Goal: Task Accomplishment & Management: Manage account settings

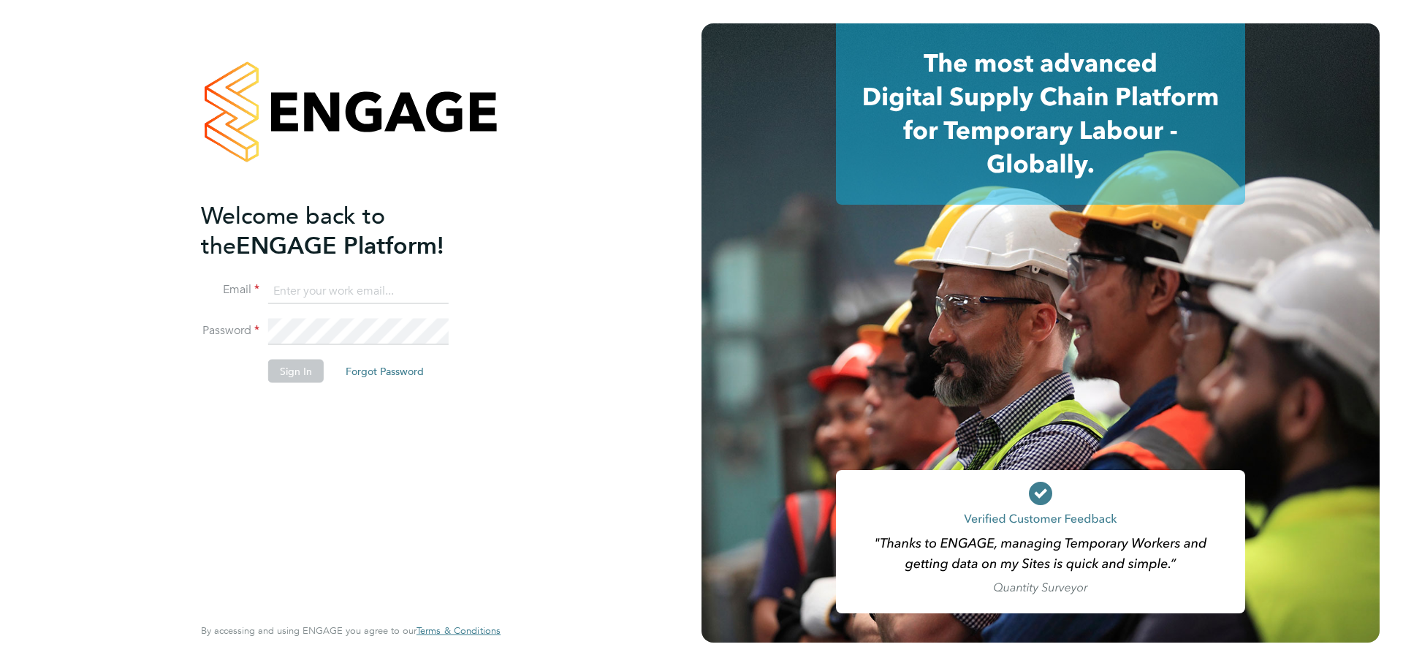
type input "mary.green@wates.co.uk"
click at [286, 369] on button "Sign In" at bounding box center [296, 371] width 56 height 23
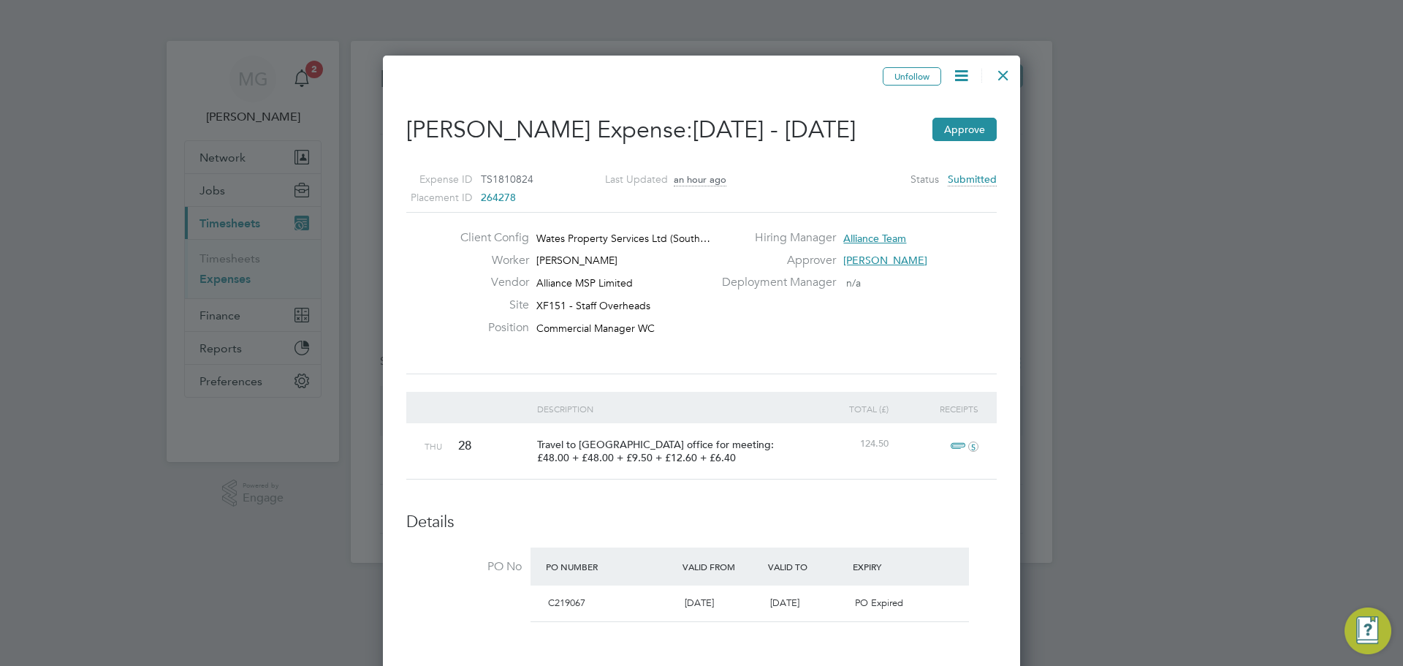
click at [935, 175] on label "Status" at bounding box center [925, 179] width 29 height 18
click at [559, 602] on span "C219067" at bounding box center [566, 602] width 37 height 12
click at [998, 78] on div at bounding box center [1003, 71] width 26 height 26
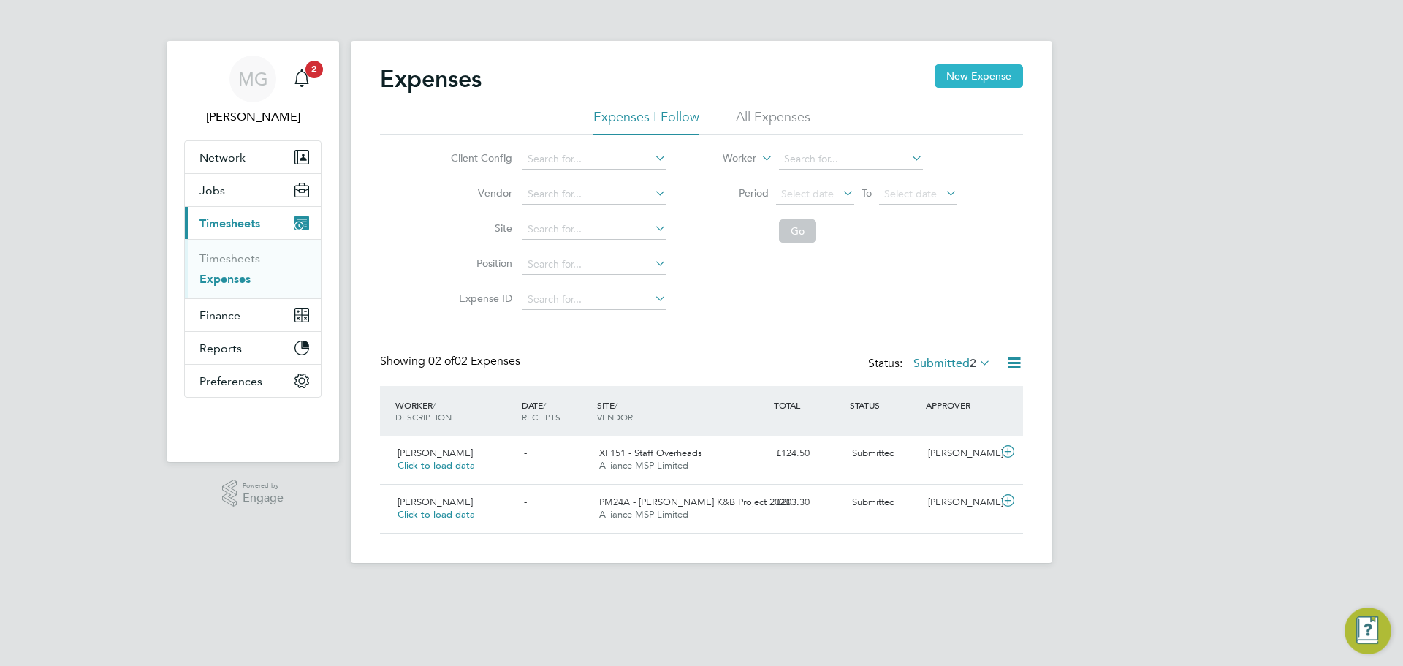
scroll to position [7, 7]
click at [680, 470] on span "Alliance MSP Limited" at bounding box center [643, 465] width 89 height 12
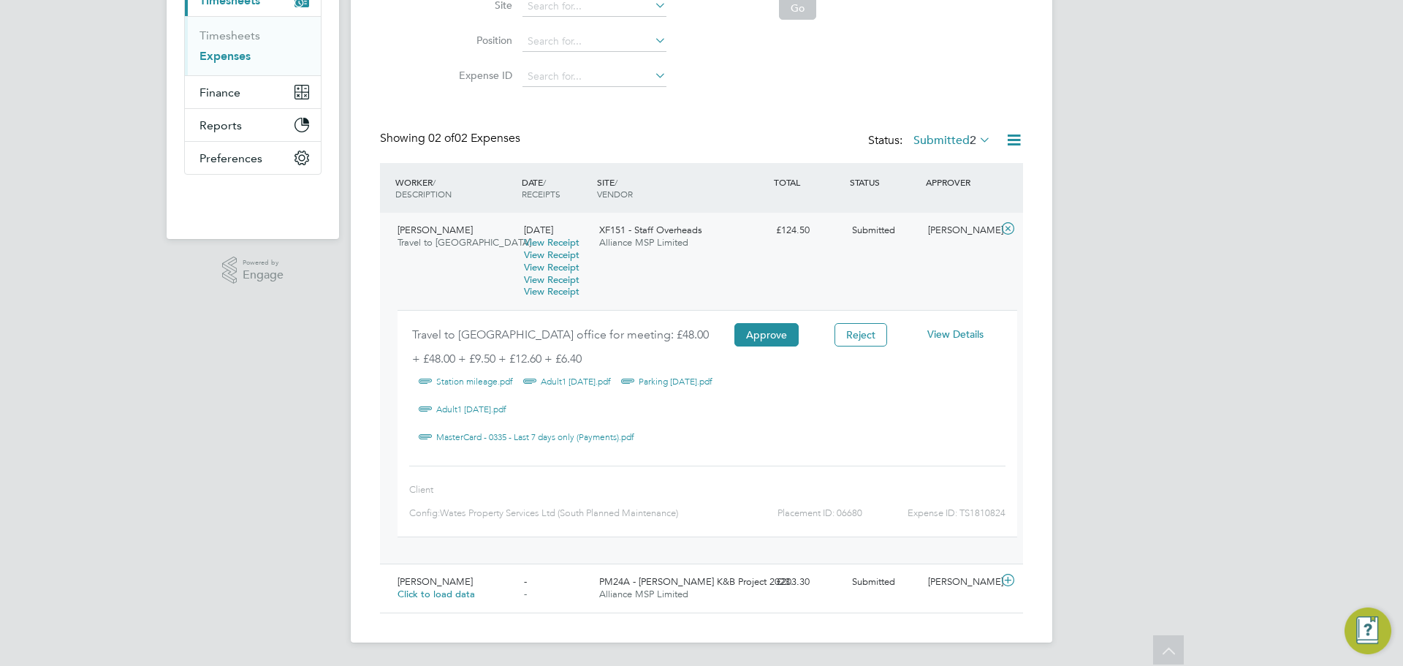
click at [949, 337] on span "View Details" at bounding box center [956, 333] width 56 height 13
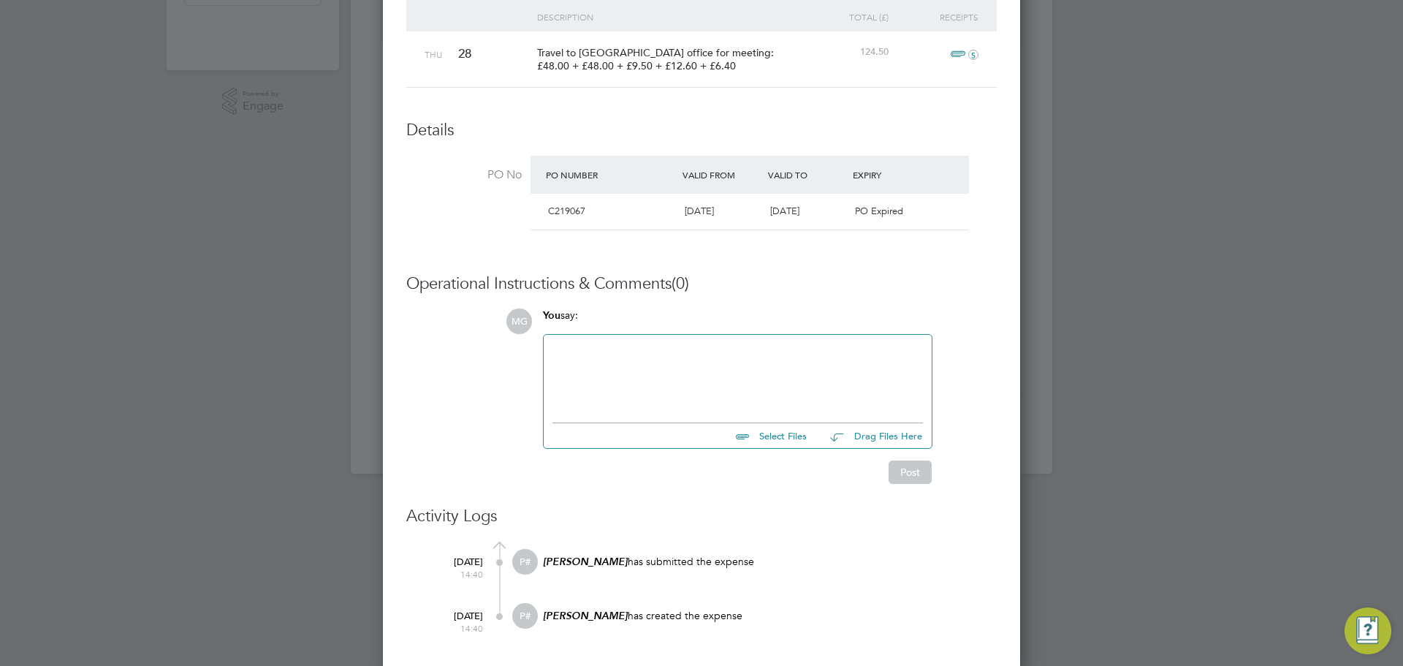
click at [642, 406] on div at bounding box center [738, 375] width 388 height 80
click at [629, 402] on div at bounding box center [738, 375] width 371 height 63
drag, startPoint x: 903, startPoint y: 352, endPoint x: 919, endPoint y: 341, distance: 18.4
click at [919, 344] on div "There should be no PO number for these it is for a COINS contract XF151" at bounding box center [738, 375] width 371 height 63
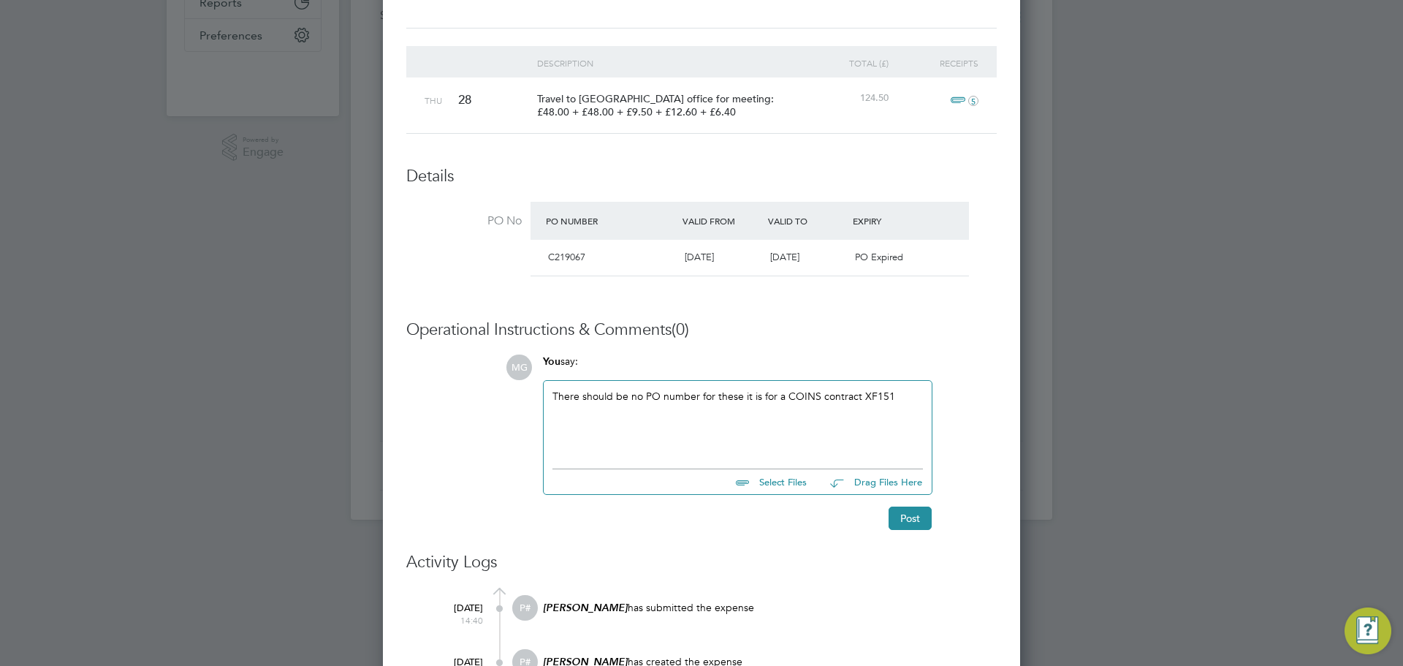
scroll to position [392, 0]
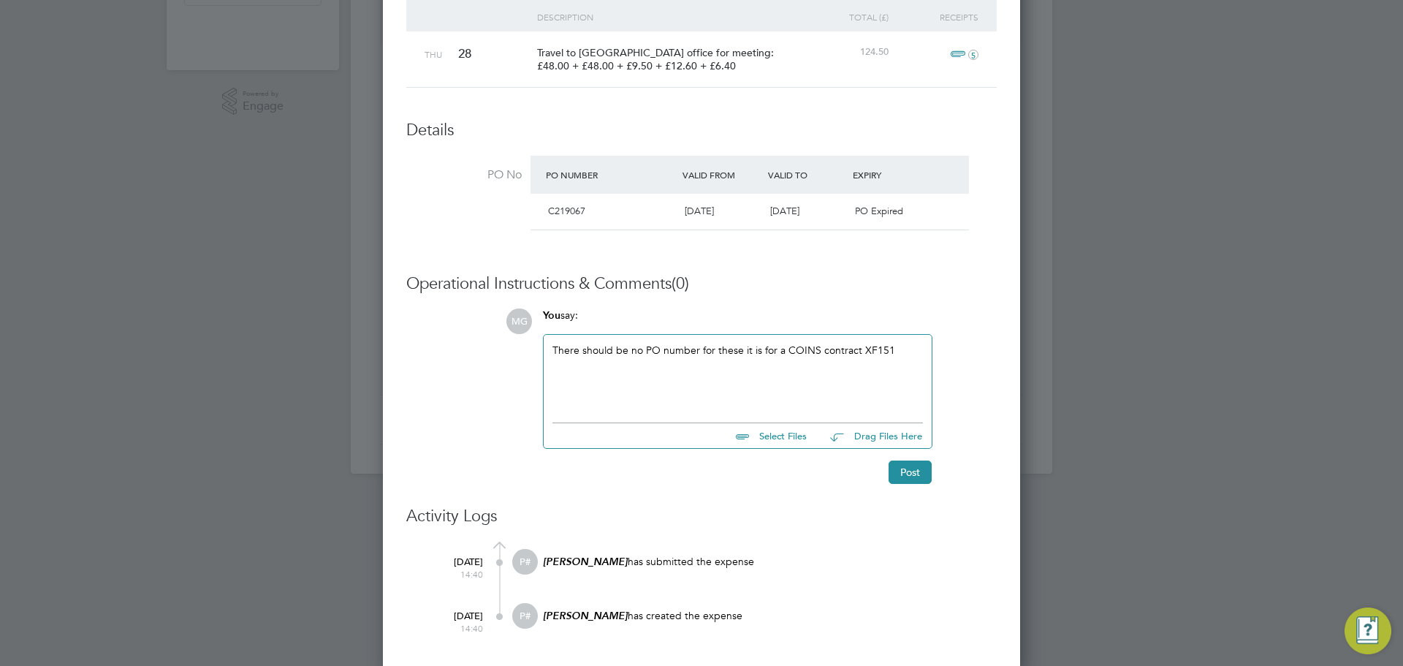
click at [915, 344] on div "There should be no PO number for these it is for a COINS contract XF151" at bounding box center [738, 375] width 371 height 63
click at [888, 346] on div "There should be no PO number for these it is for a COINS contract XF151" at bounding box center [738, 375] width 371 height 63
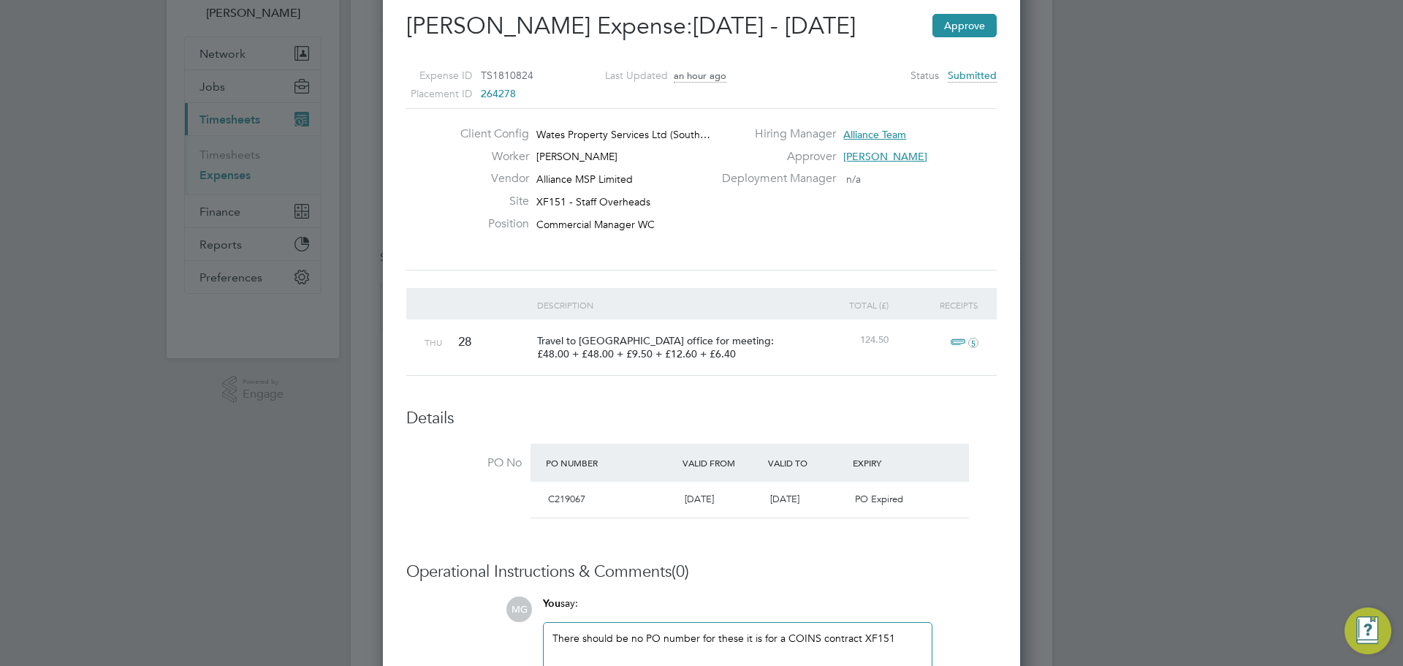
scroll to position [0, 0]
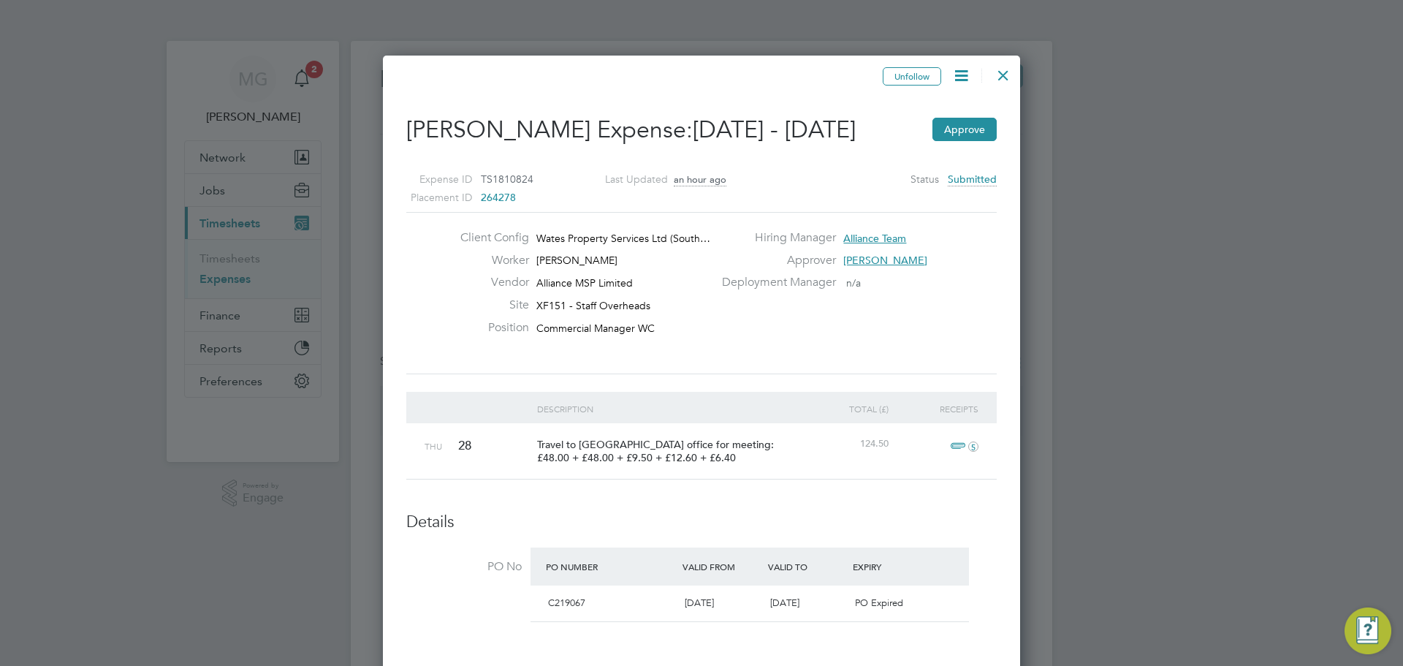
click at [974, 178] on span "Submitted" at bounding box center [972, 180] width 49 height 14
click at [924, 181] on label "Status" at bounding box center [925, 179] width 29 height 18
click at [966, 69] on icon at bounding box center [961, 76] width 18 height 18
click at [911, 106] on li "Approve Expense" at bounding box center [919, 109] width 102 height 20
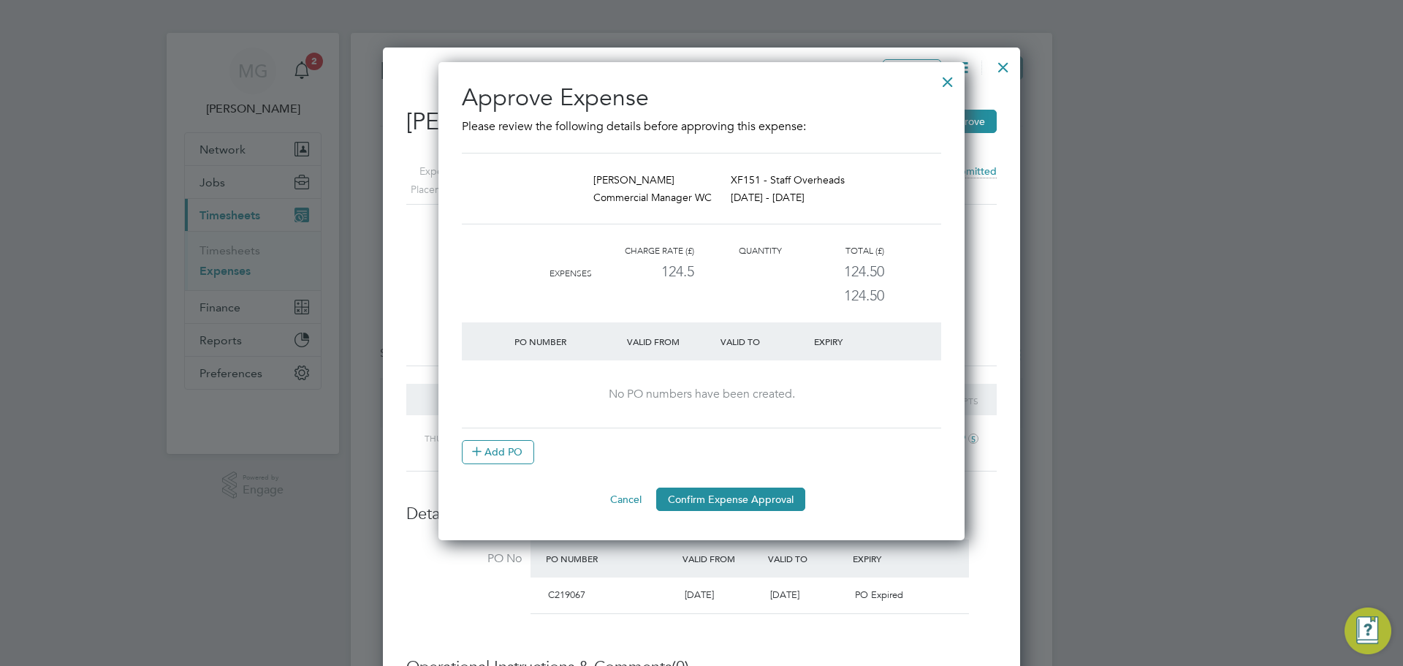
scroll to position [0, 0]
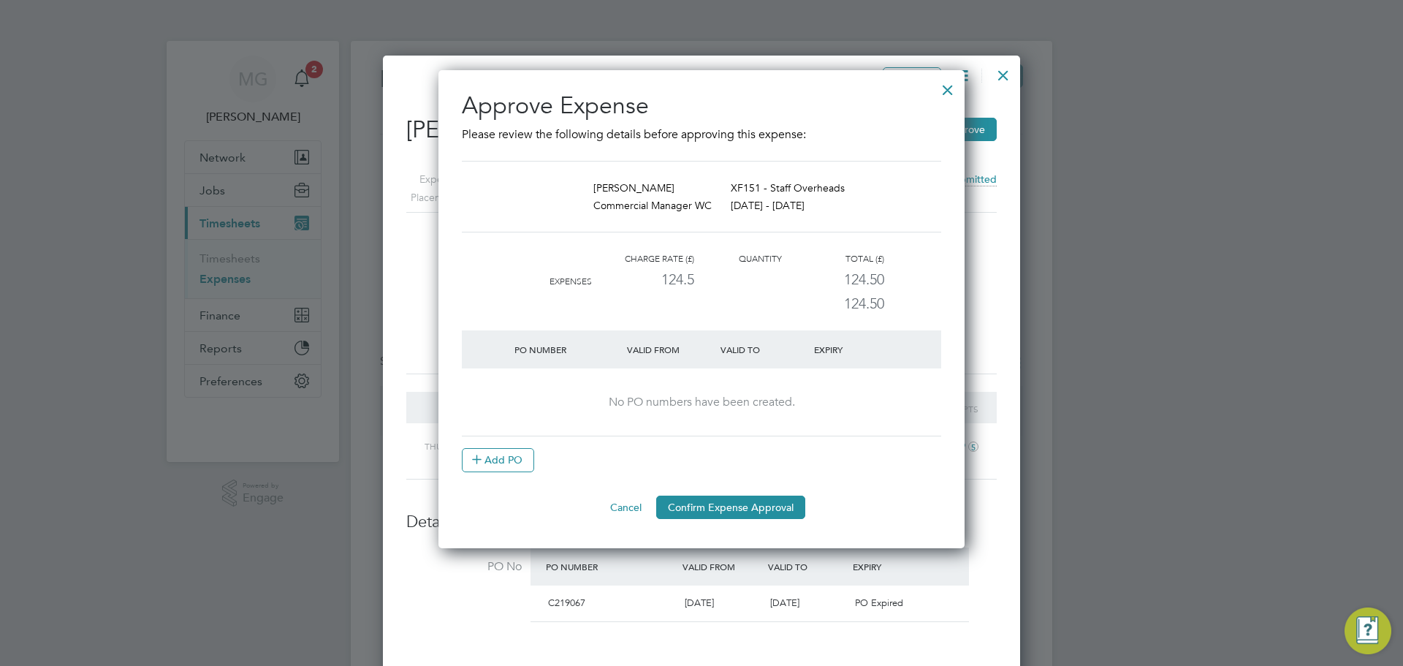
click at [767, 398] on div "No PO numbers have been created." at bounding box center [702, 402] width 450 height 15
click at [942, 91] on div at bounding box center [948, 86] width 26 height 26
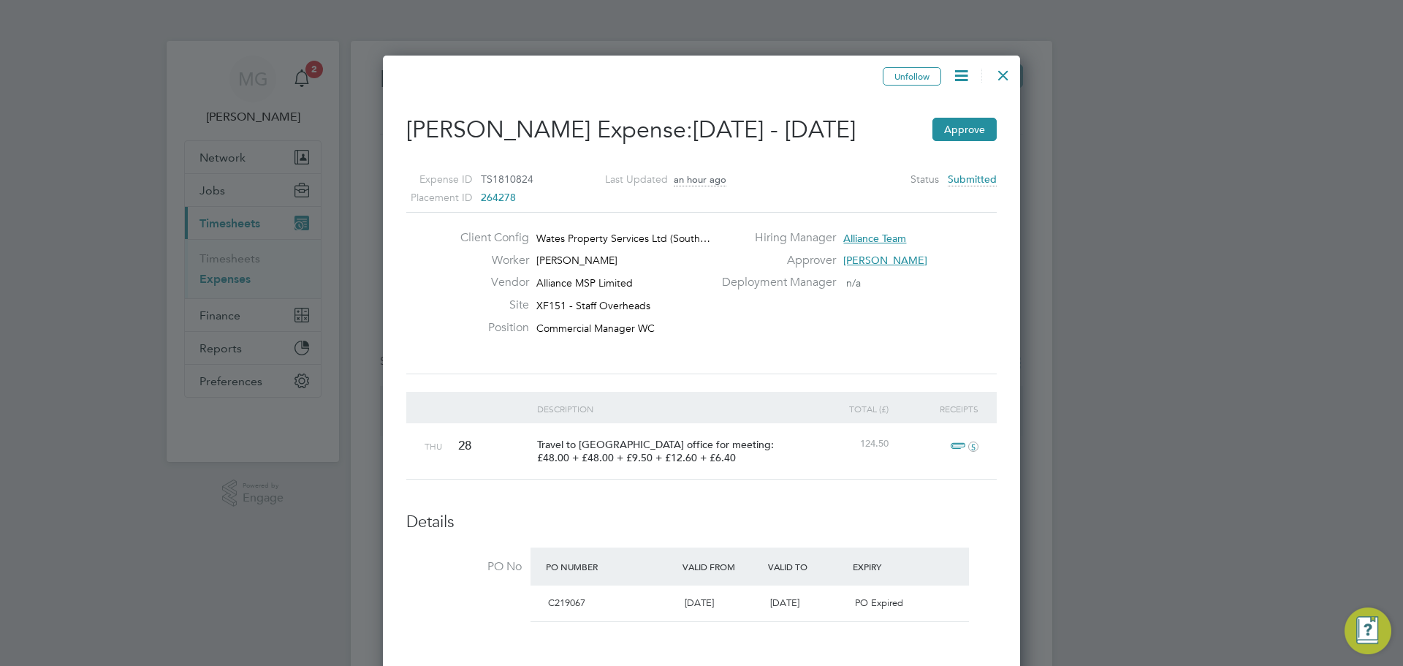
click at [1001, 77] on div at bounding box center [1003, 71] width 26 height 26
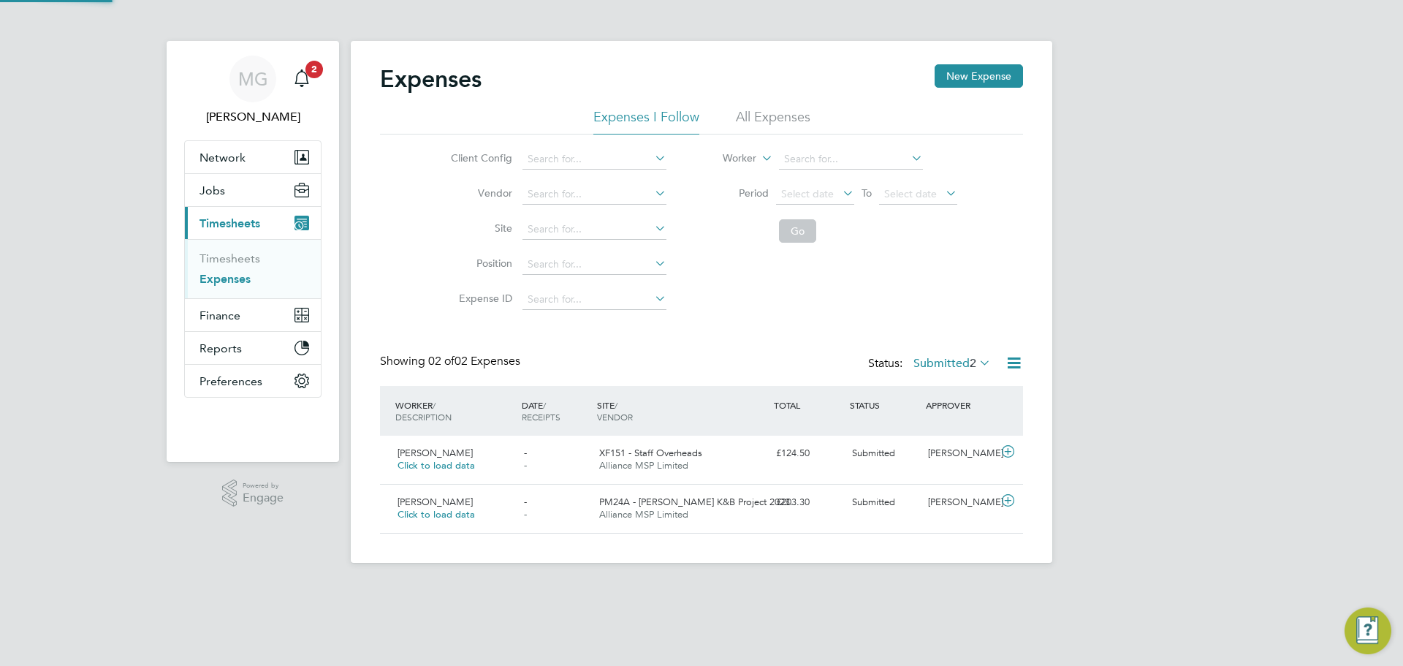
scroll to position [37, 127]
click at [862, 501] on span "Submitted" at bounding box center [873, 502] width 43 height 12
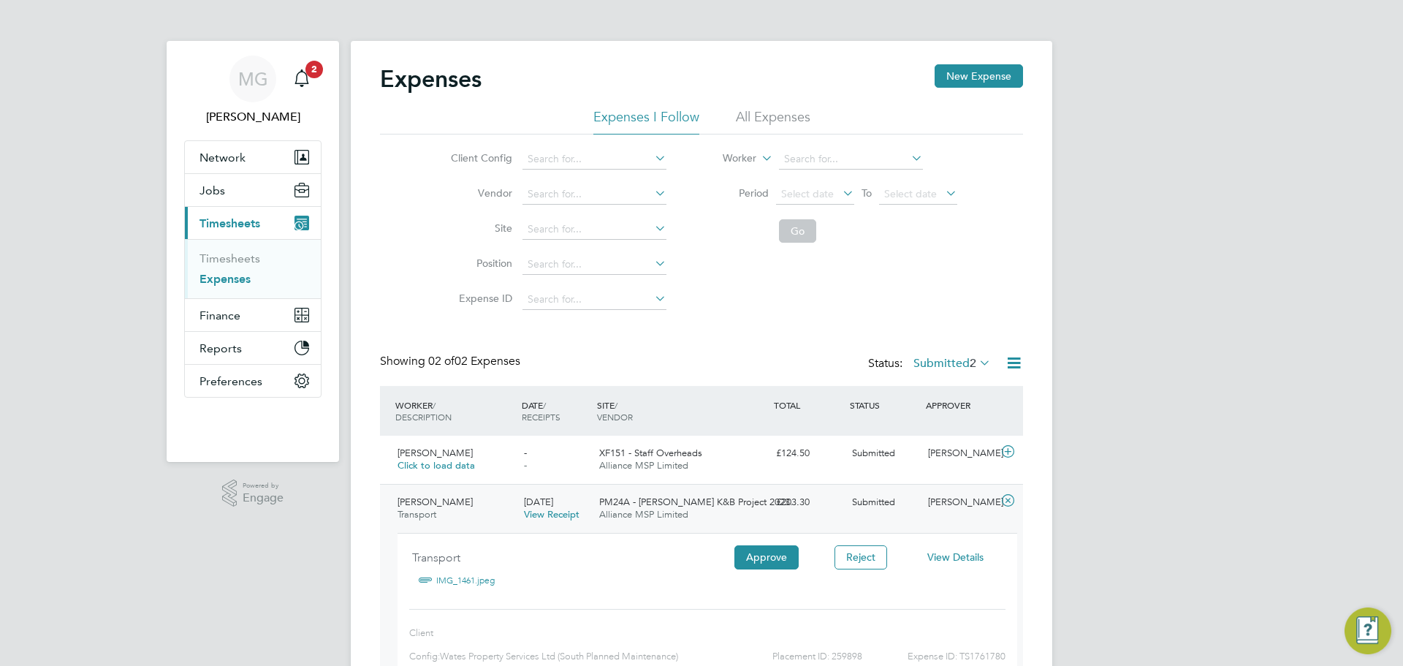
click at [862, 501] on span "Submitted" at bounding box center [873, 502] width 43 height 12
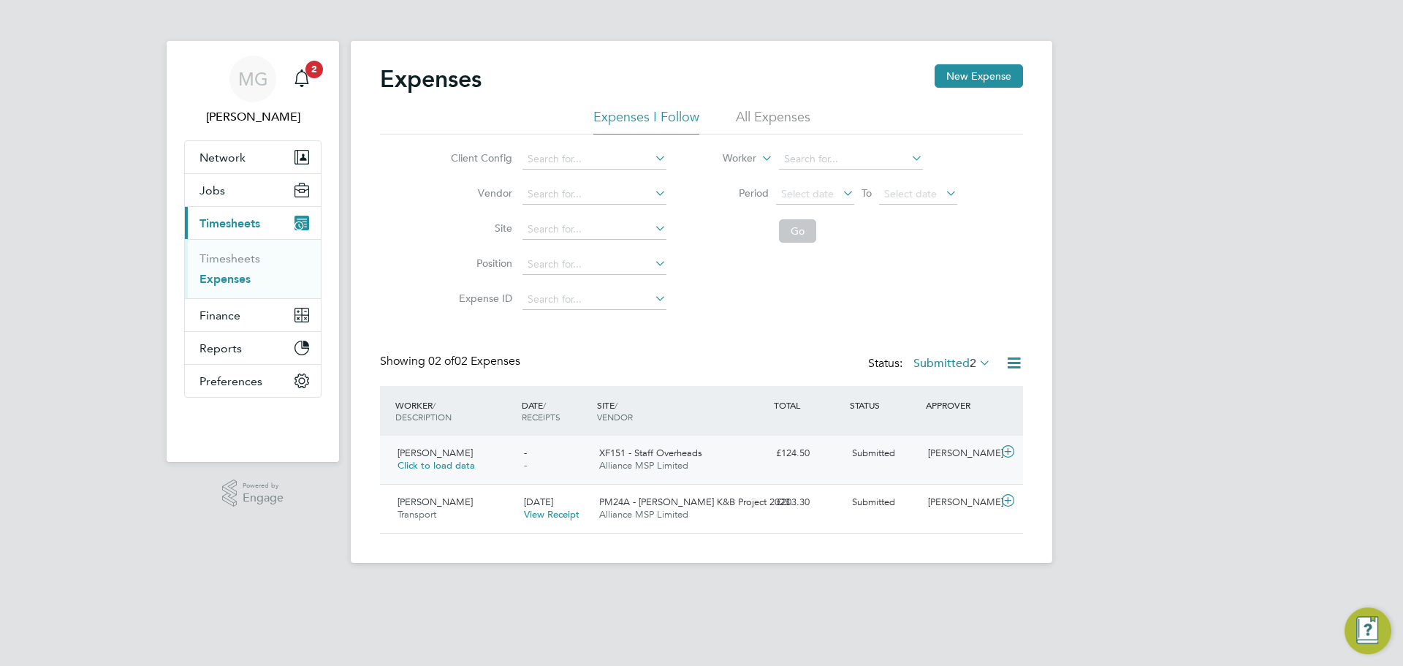
click at [648, 454] on span "XF151 - Staff Overheads" at bounding box center [650, 453] width 103 height 12
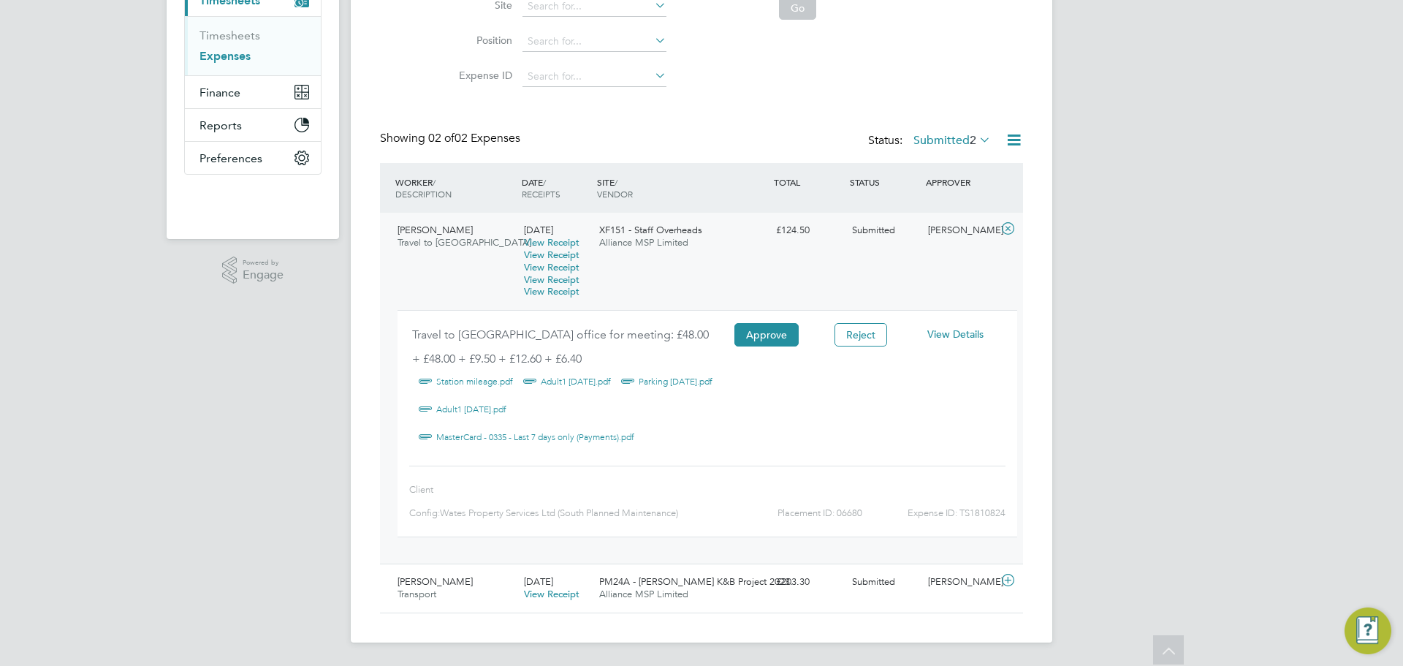
click at [977, 140] on icon at bounding box center [977, 139] width 0 height 20
click at [1011, 140] on icon at bounding box center [1014, 140] width 18 height 18
click at [791, 219] on div "£124.50" at bounding box center [808, 231] width 76 height 24
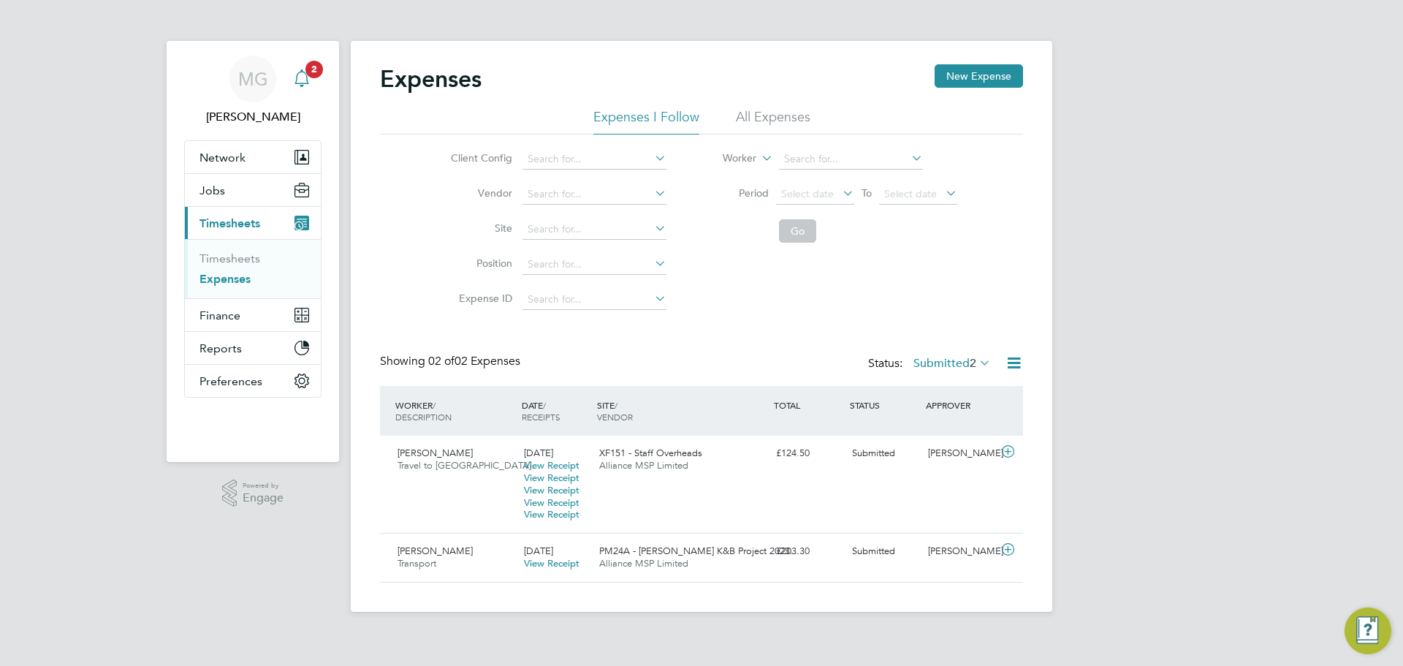
click at [308, 80] on icon "Main navigation" at bounding box center [302, 78] width 18 height 18
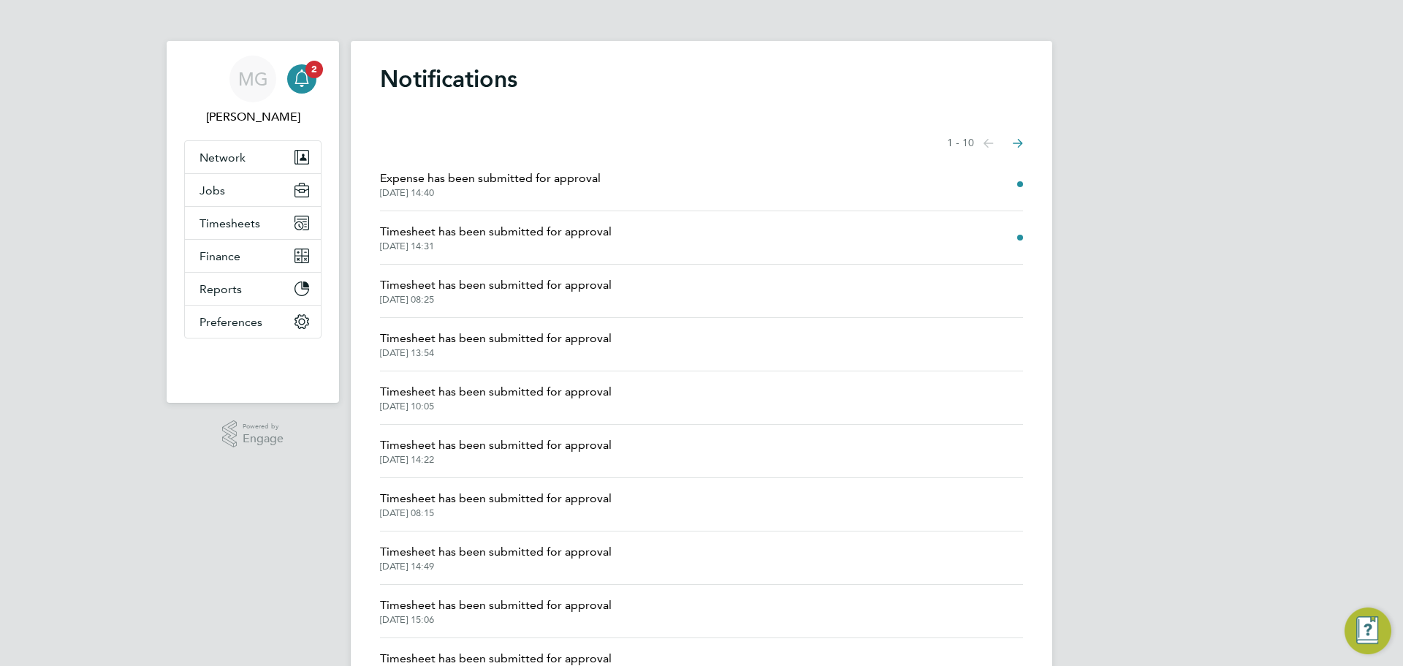
click at [447, 235] on span "Timesheet has been submitted for approval" at bounding box center [496, 232] width 232 height 18
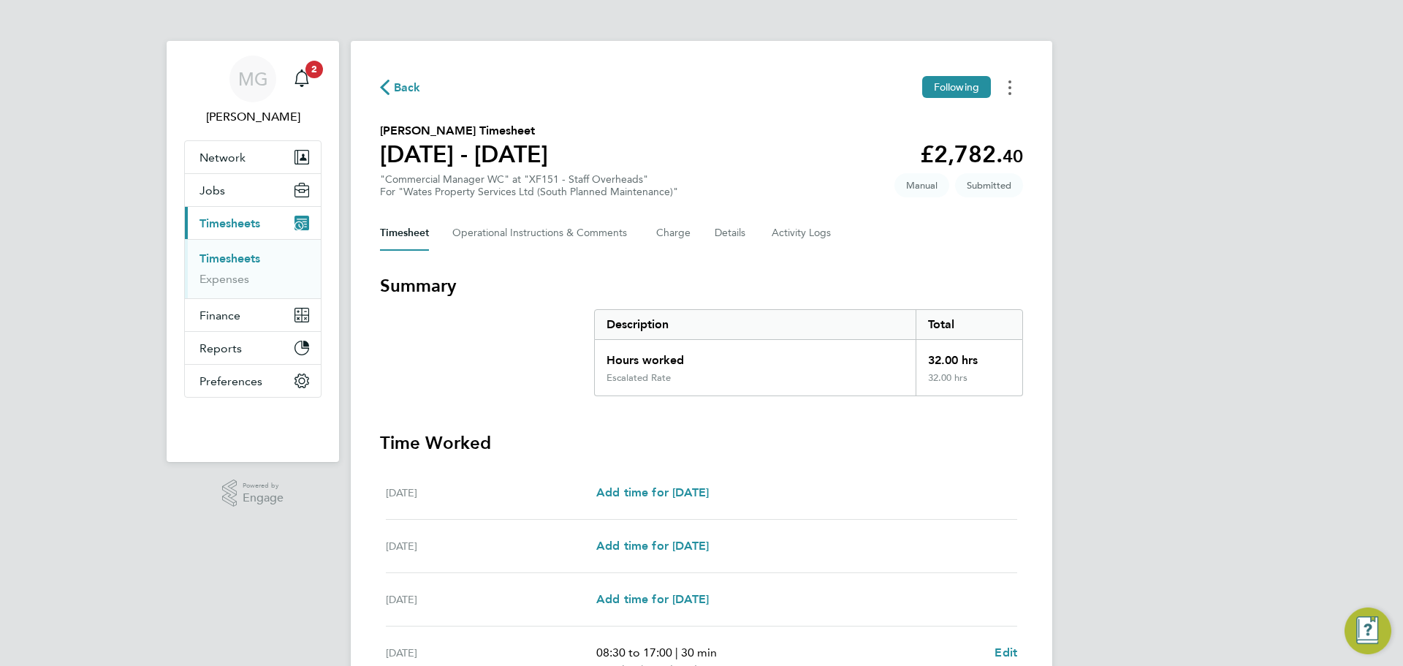
click at [1015, 83] on button "Timesheets Menu" at bounding box center [1010, 87] width 26 height 23
click at [924, 156] on link "Download timesheet" at bounding box center [935, 148] width 175 height 29
click at [1017, 451] on h3 "Time Worked" at bounding box center [701, 442] width 643 height 23
click at [406, 83] on span "Back" at bounding box center [407, 88] width 27 height 18
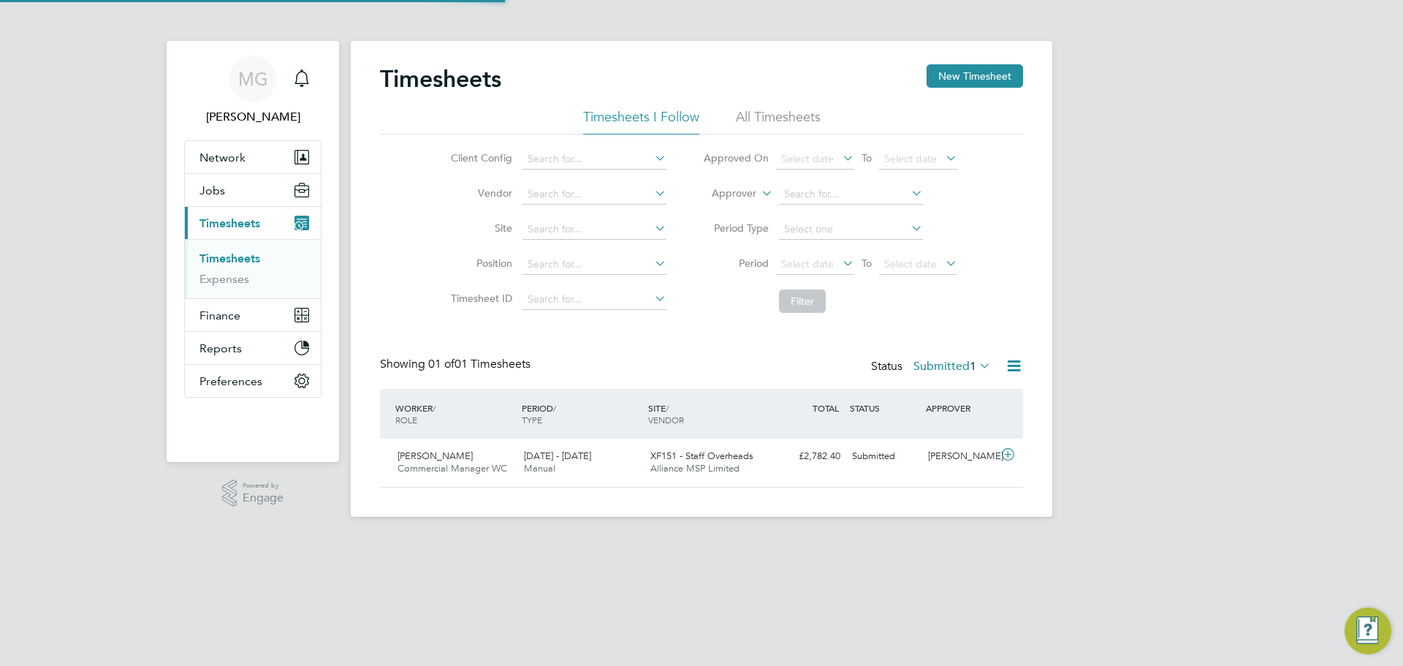
scroll to position [37, 127]
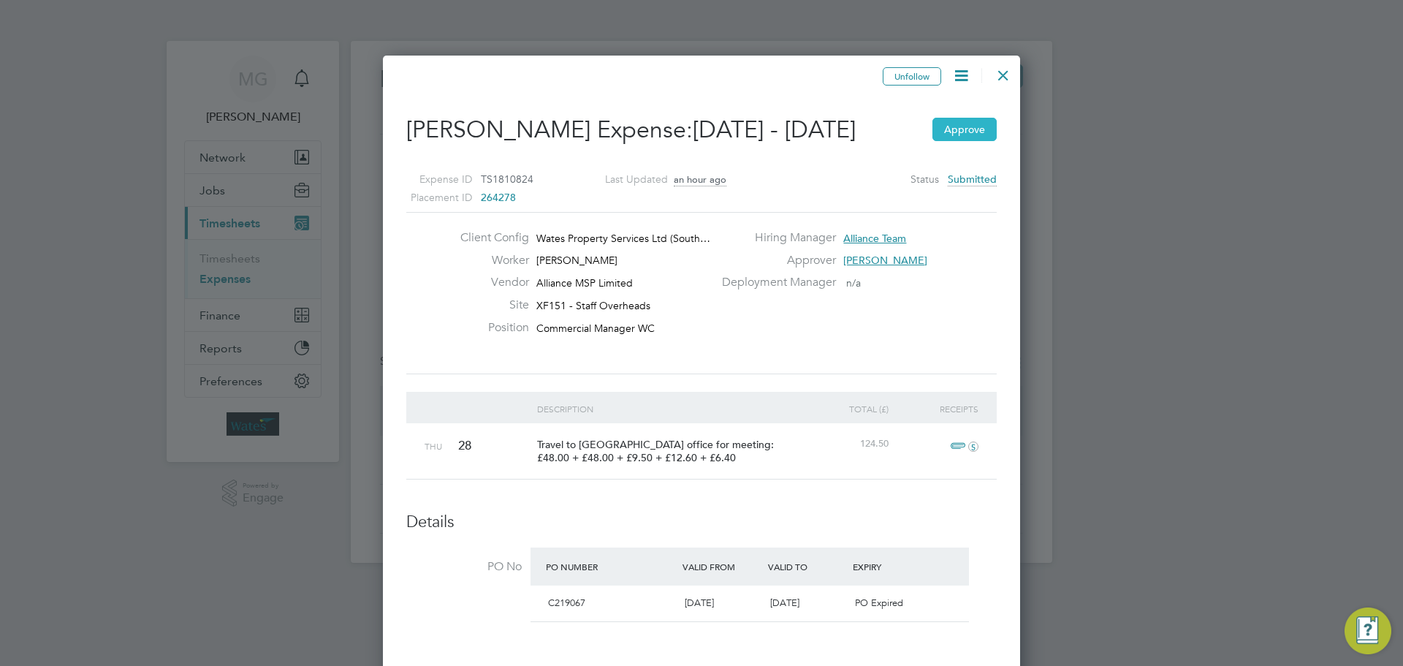
click at [971, 129] on button "Approve" at bounding box center [965, 129] width 64 height 23
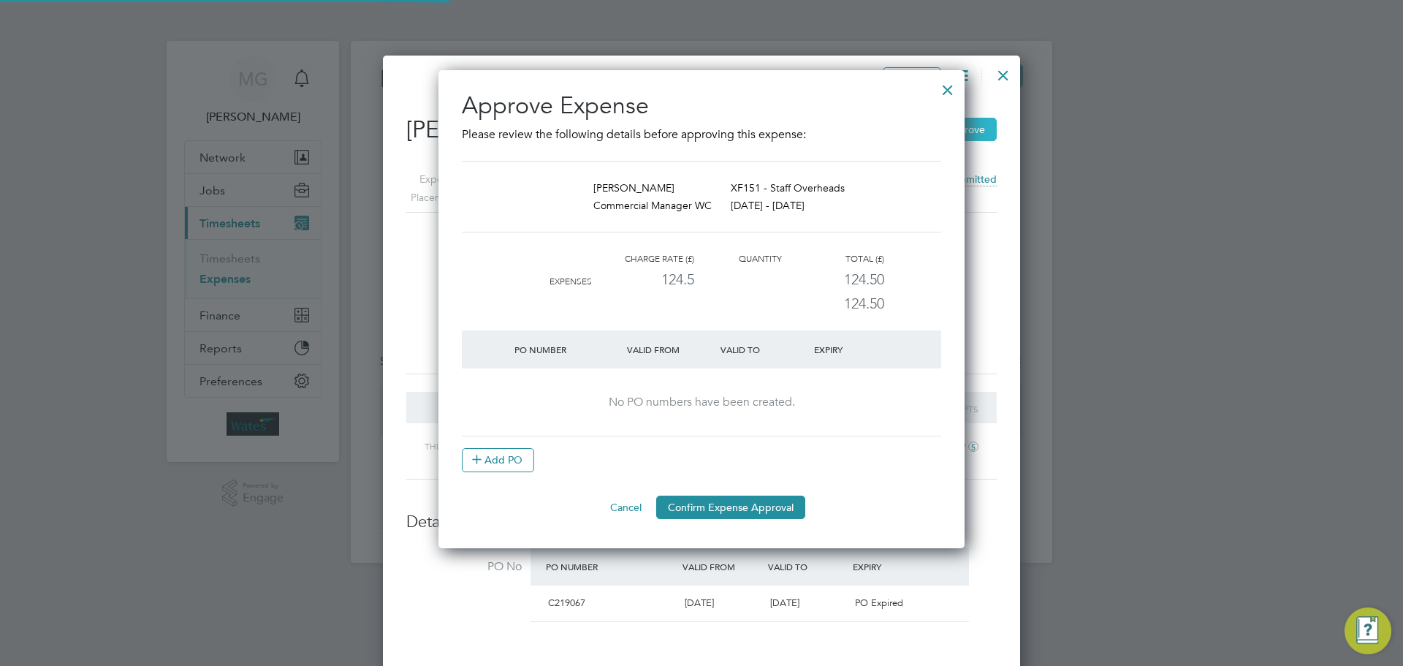
scroll to position [7, 7]
click at [774, 509] on button "Confirm Expense Approval" at bounding box center [730, 507] width 149 height 23
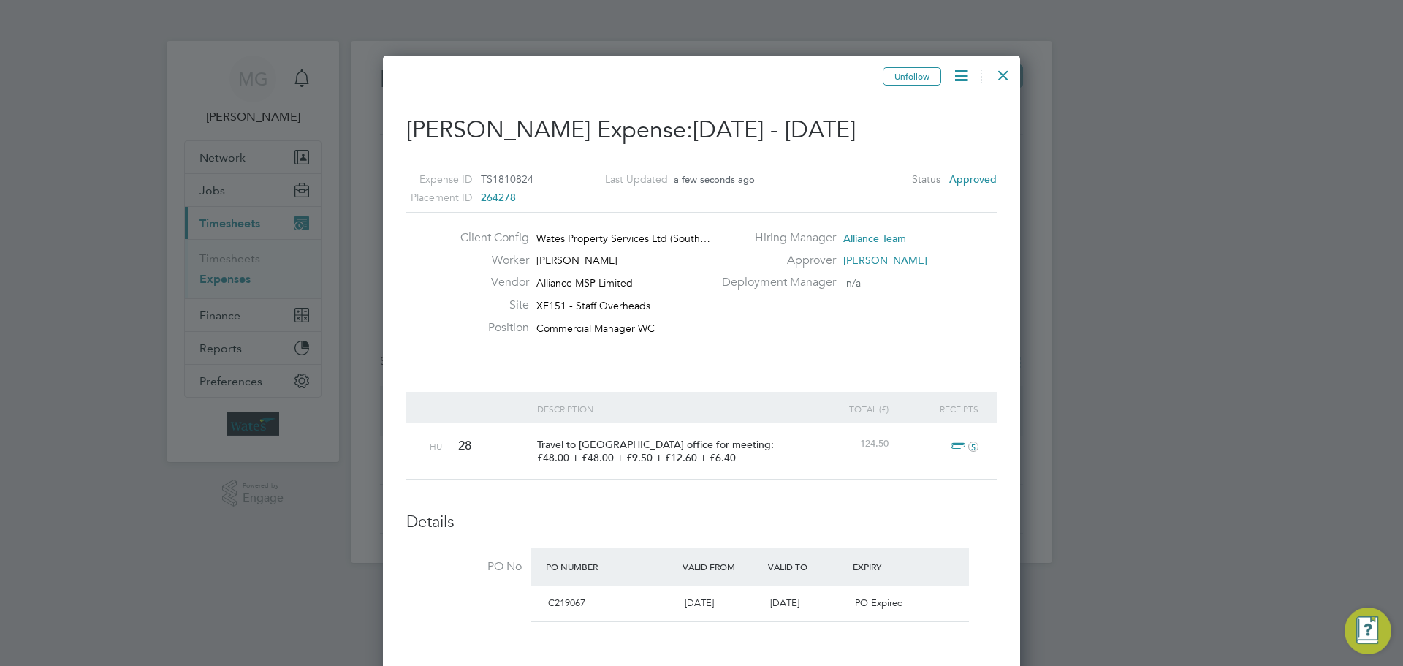
click at [234, 528] on div at bounding box center [701, 333] width 1403 height 666
click at [997, 72] on div at bounding box center [1003, 71] width 26 height 26
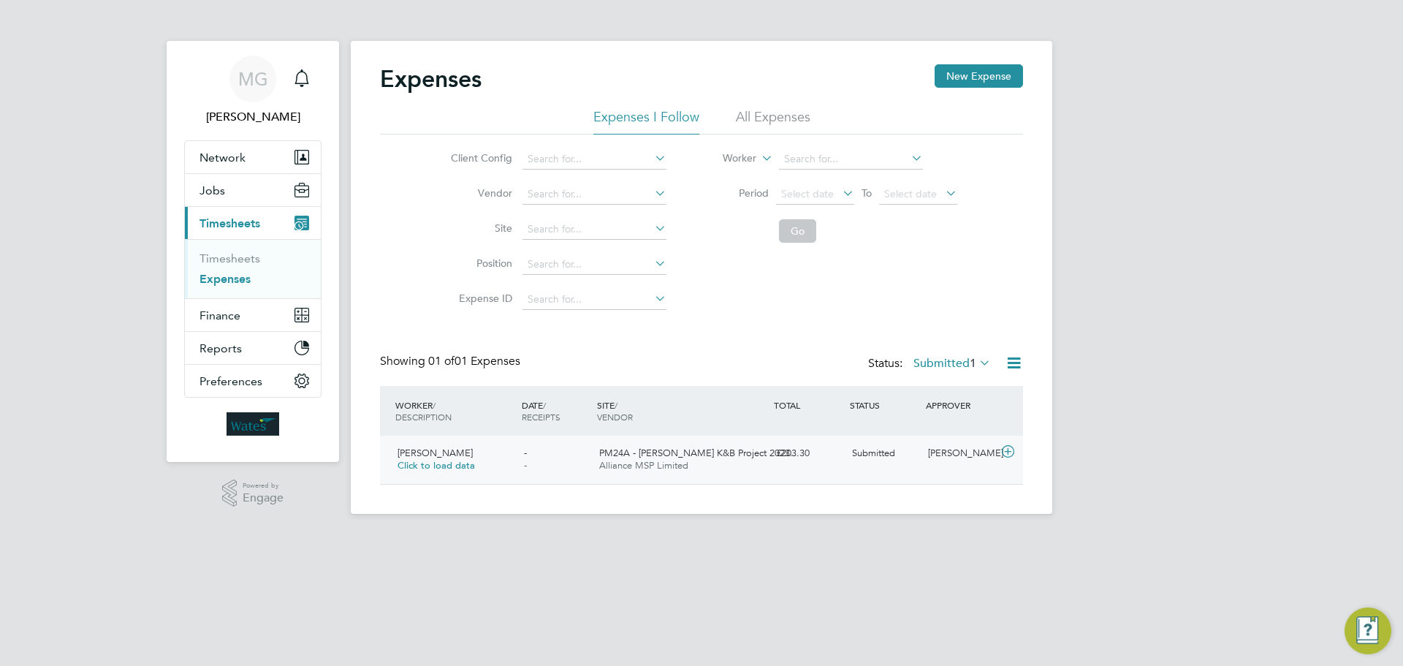
click at [652, 455] on span "PM24A - [PERSON_NAME] K&B Project 2023…" at bounding box center [699, 453] width 200 height 12
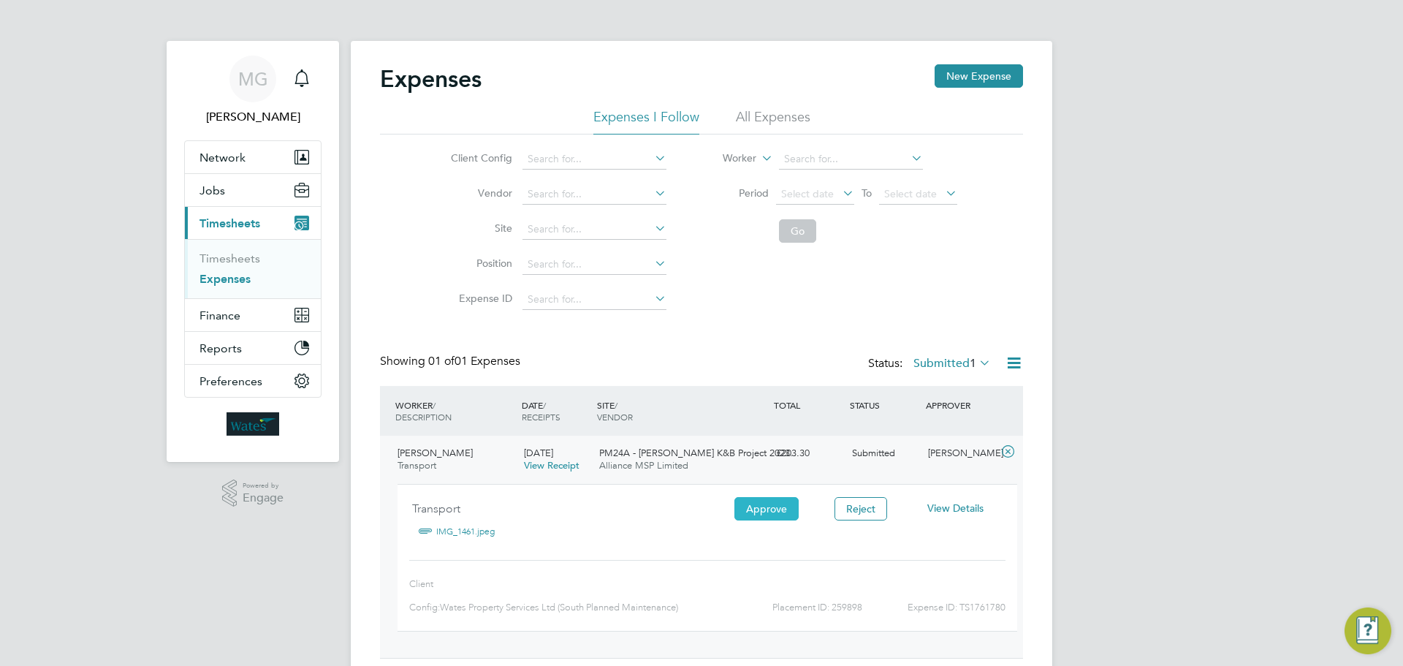
click at [770, 511] on button "Approve" at bounding box center [767, 508] width 64 height 23
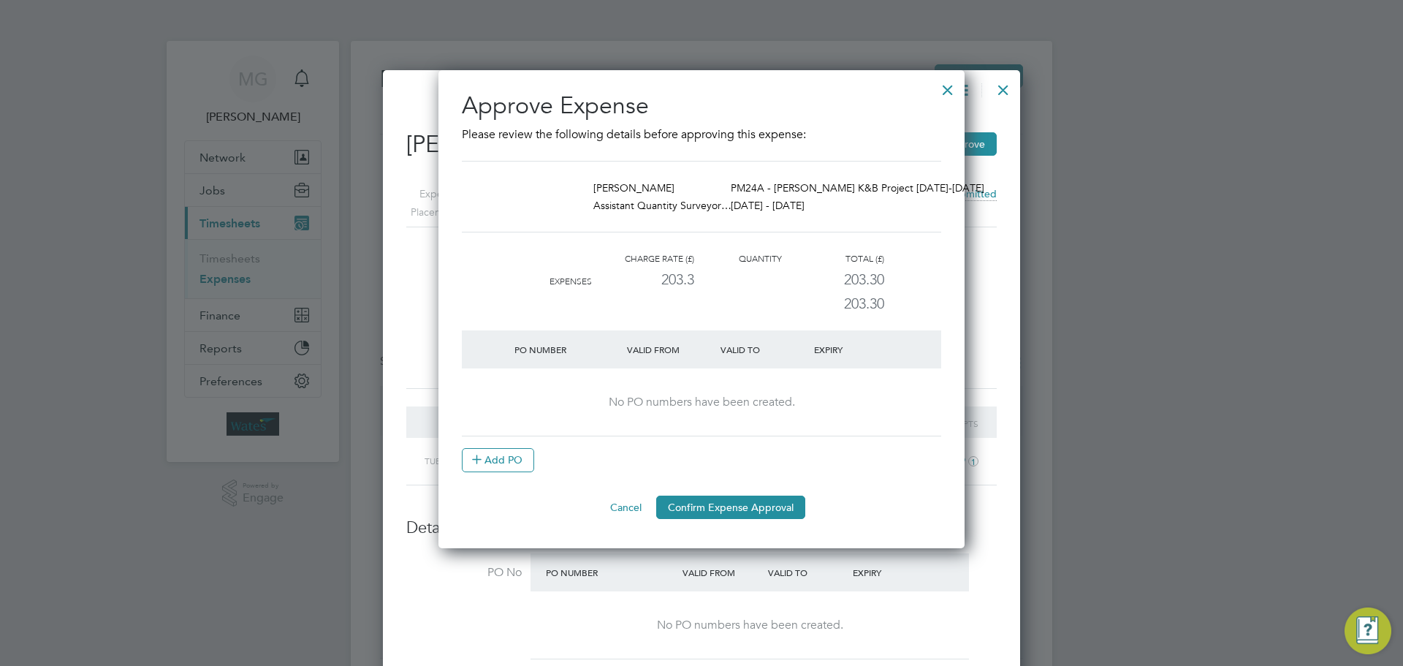
click at [770, 511] on button "Confirm Expense Approval" at bounding box center [730, 507] width 149 height 23
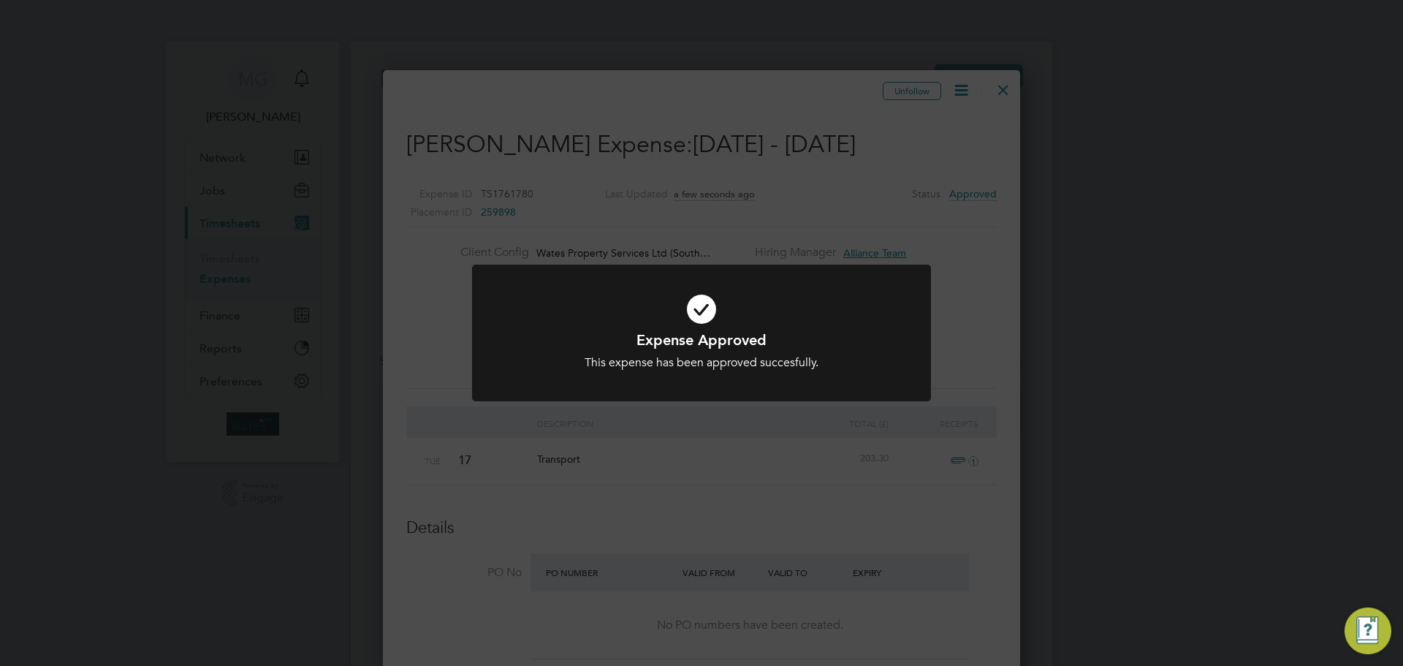
click at [1002, 91] on div "Expense Approved This expense has been approved succesfully. Cancel Okay" at bounding box center [701, 333] width 1403 height 666
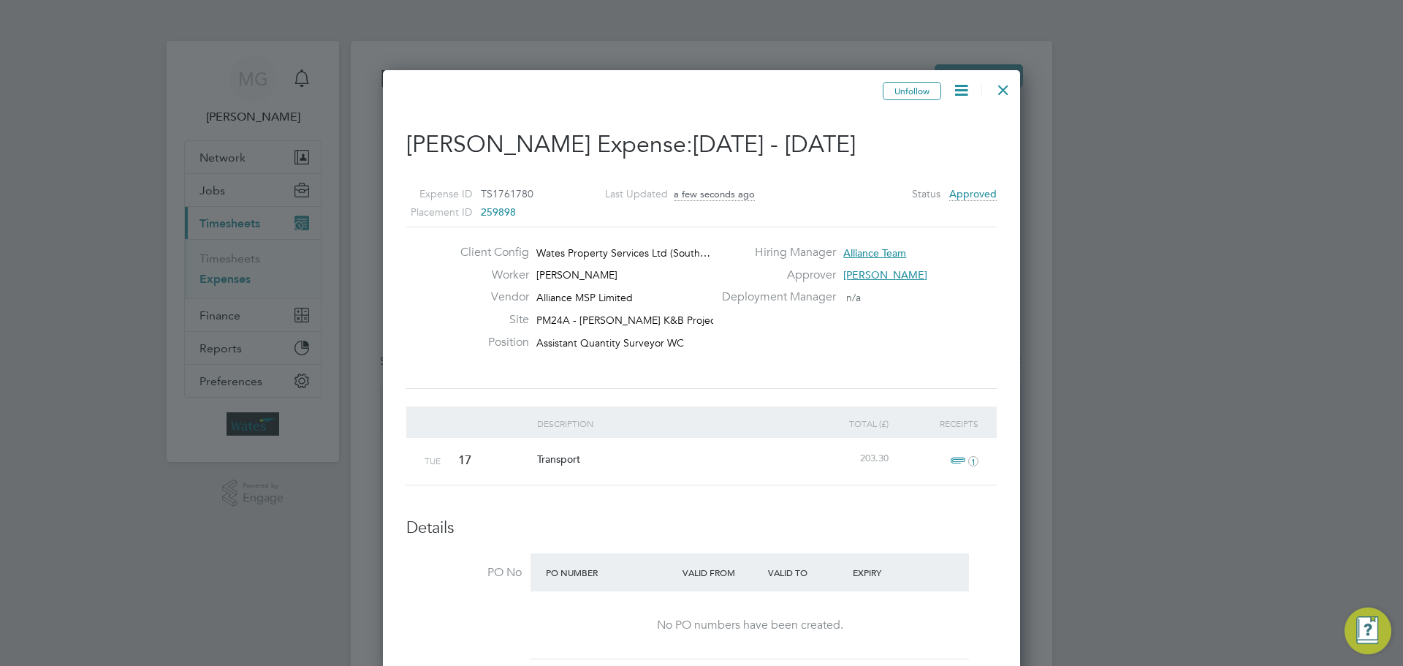
click at [1008, 83] on div at bounding box center [1003, 86] width 26 height 26
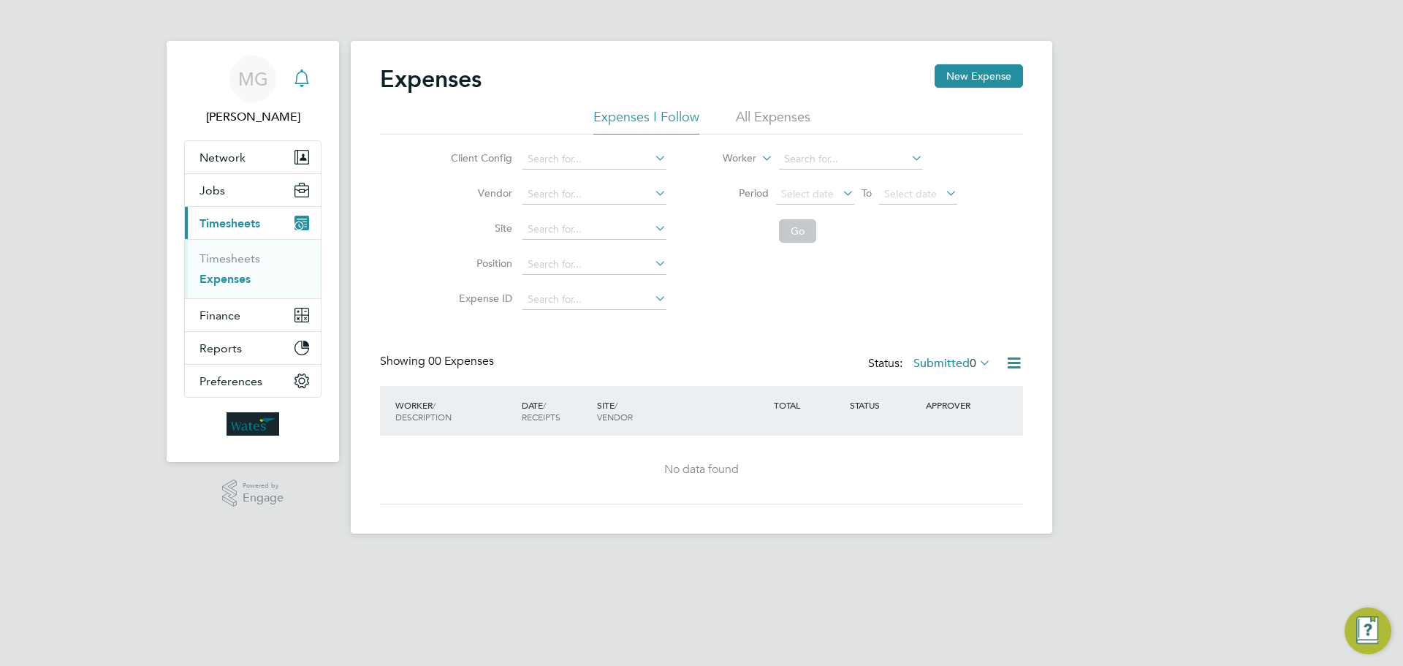
click at [303, 83] on icon "Main navigation" at bounding box center [302, 78] width 18 height 18
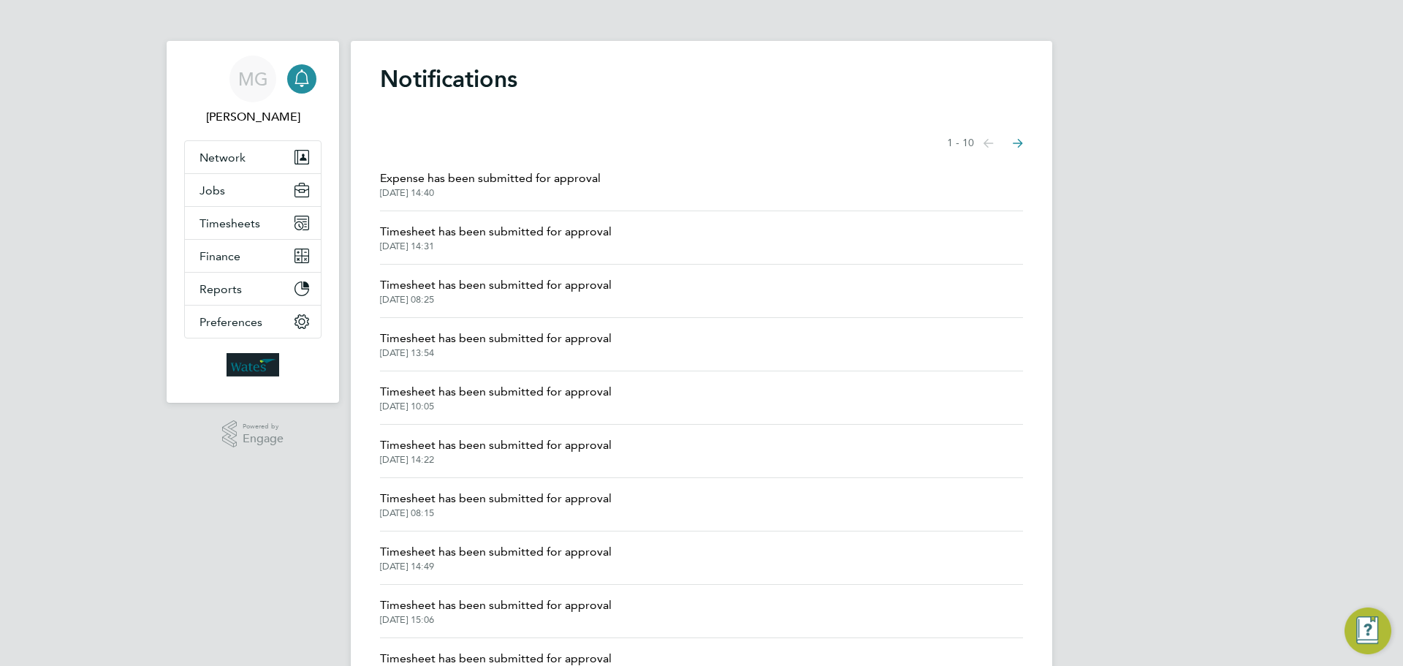
click at [485, 241] on span "[DATE] 14:31" at bounding box center [496, 246] width 232 height 12
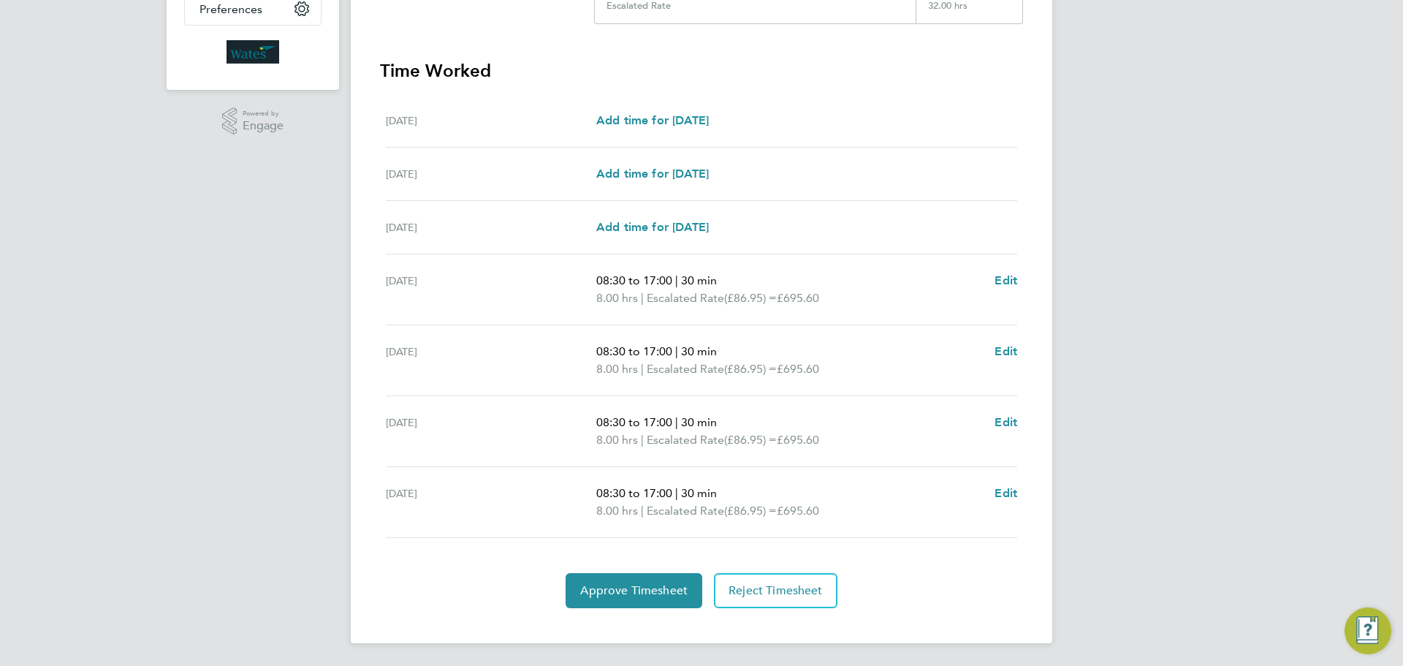
scroll to position [373, 0]
click at [624, 591] on span "Approve Timesheet" at bounding box center [633, 590] width 107 height 15
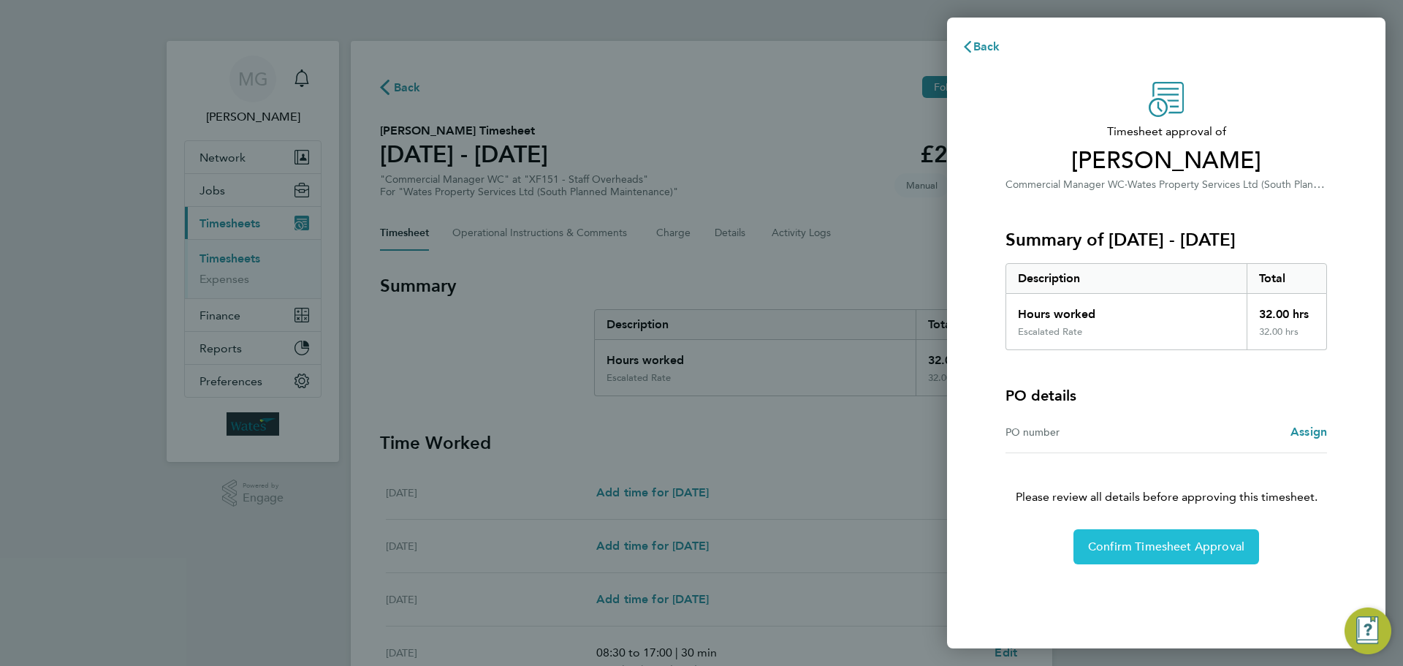
click at [1145, 549] on span "Confirm Timesheet Approval" at bounding box center [1166, 546] width 156 height 15
